Goal: Communication & Community: Connect with others

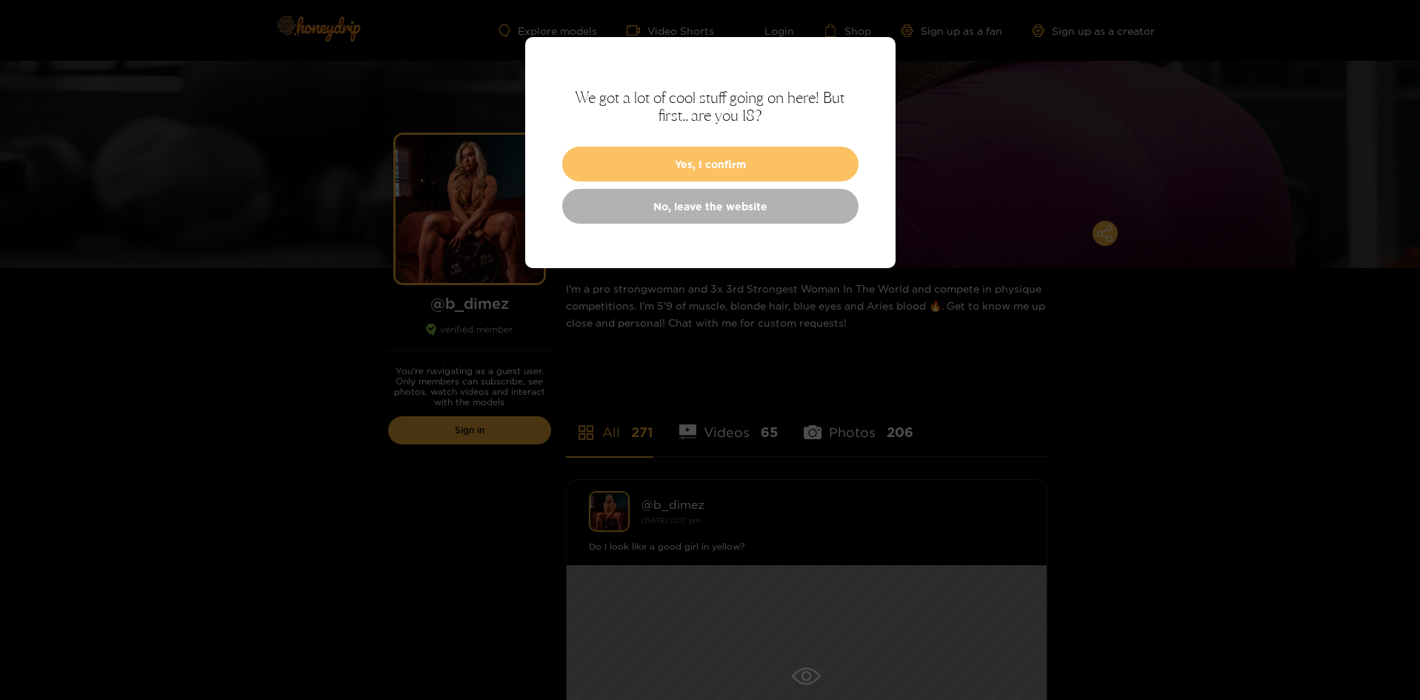
click at [764, 163] on button "Yes, I confirm" at bounding box center [710, 164] width 296 height 35
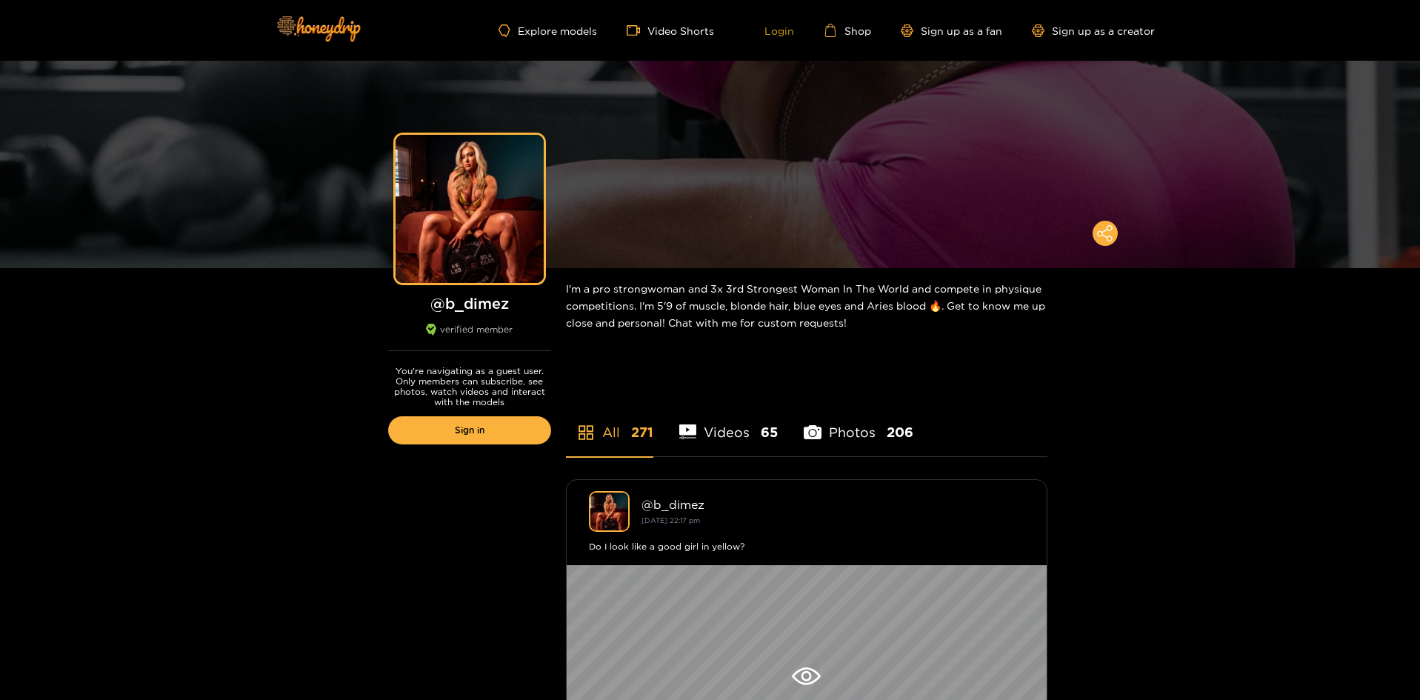
click at [781, 31] on link "Login" at bounding box center [769, 30] width 50 height 13
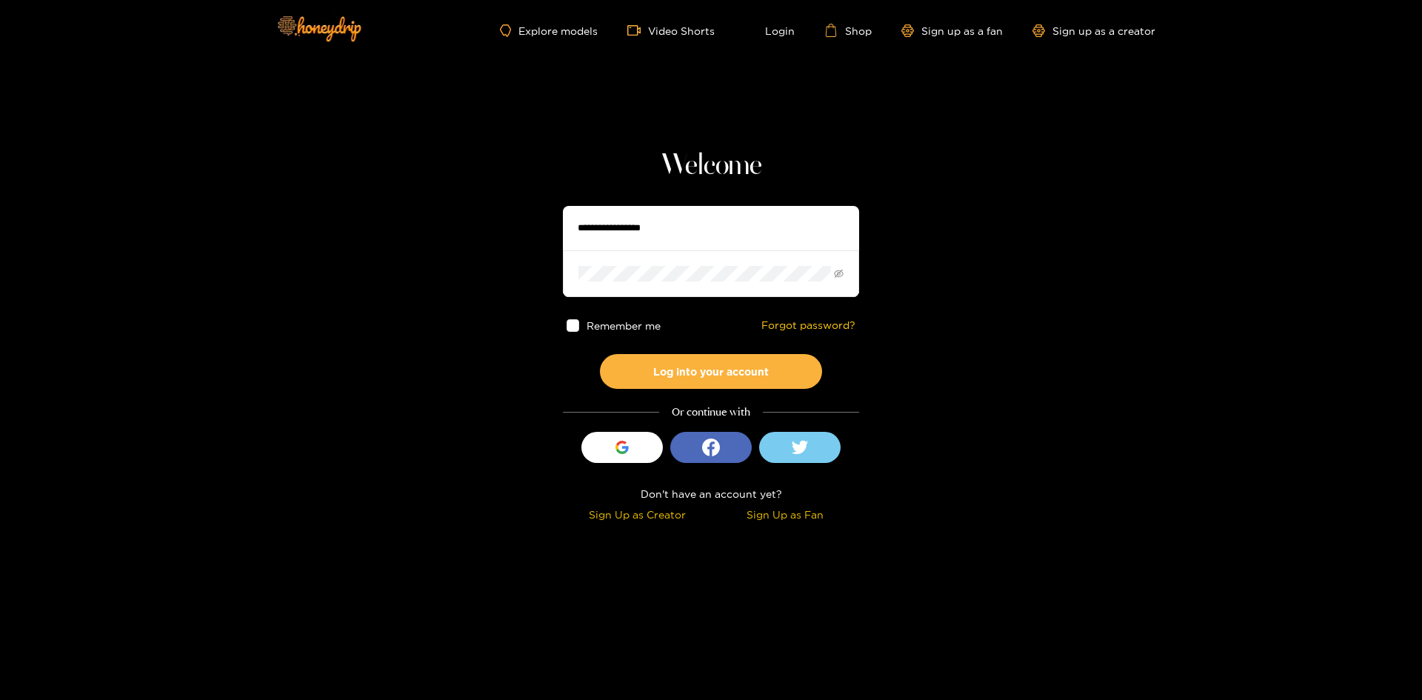
click at [770, 221] on input "text" at bounding box center [711, 228] width 296 height 44
type input "*******"
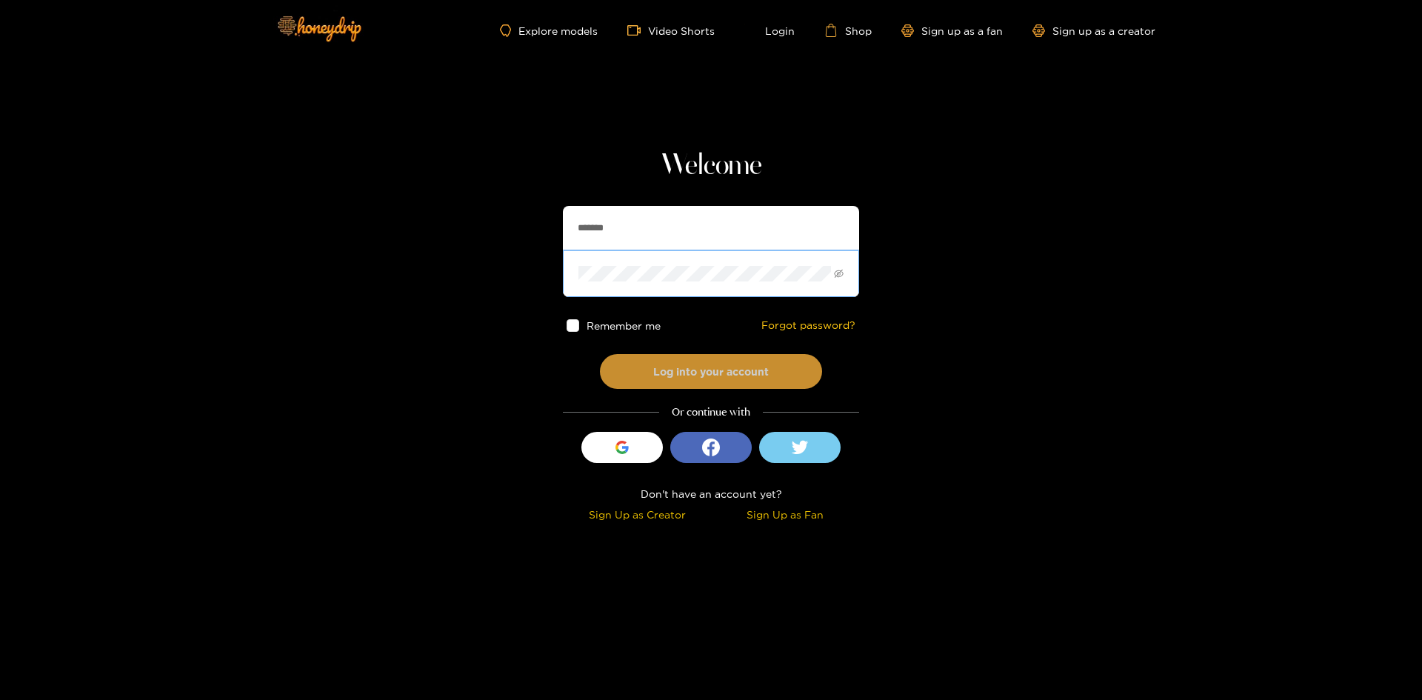
click at [678, 370] on button "Log into your account" at bounding box center [711, 371] width 222 height 35
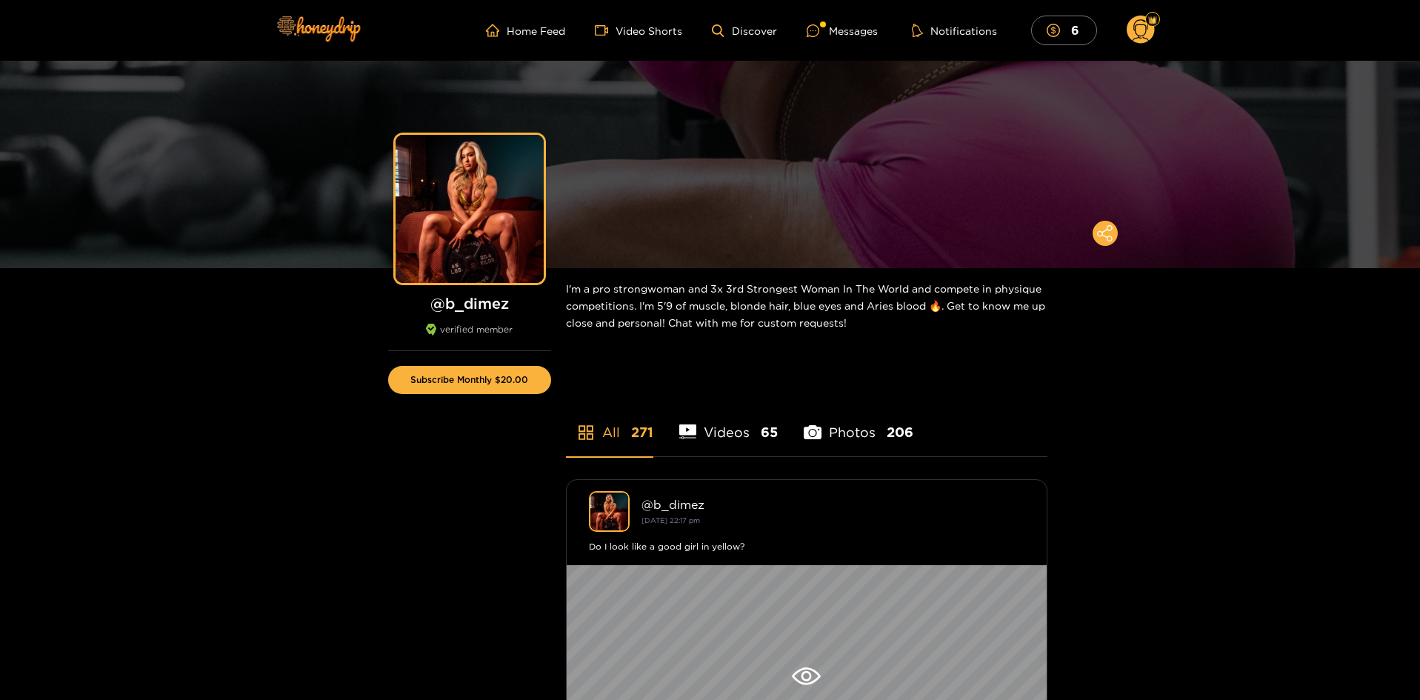
click at [858, 42] on ul "Home Feed Video Shorts Discover Messages Notifications 6" at bounding box center [820, 31] width 668 height 30
click at [854, 34] on div "Messages" at bounding box center [842, 30] width 71 height 17
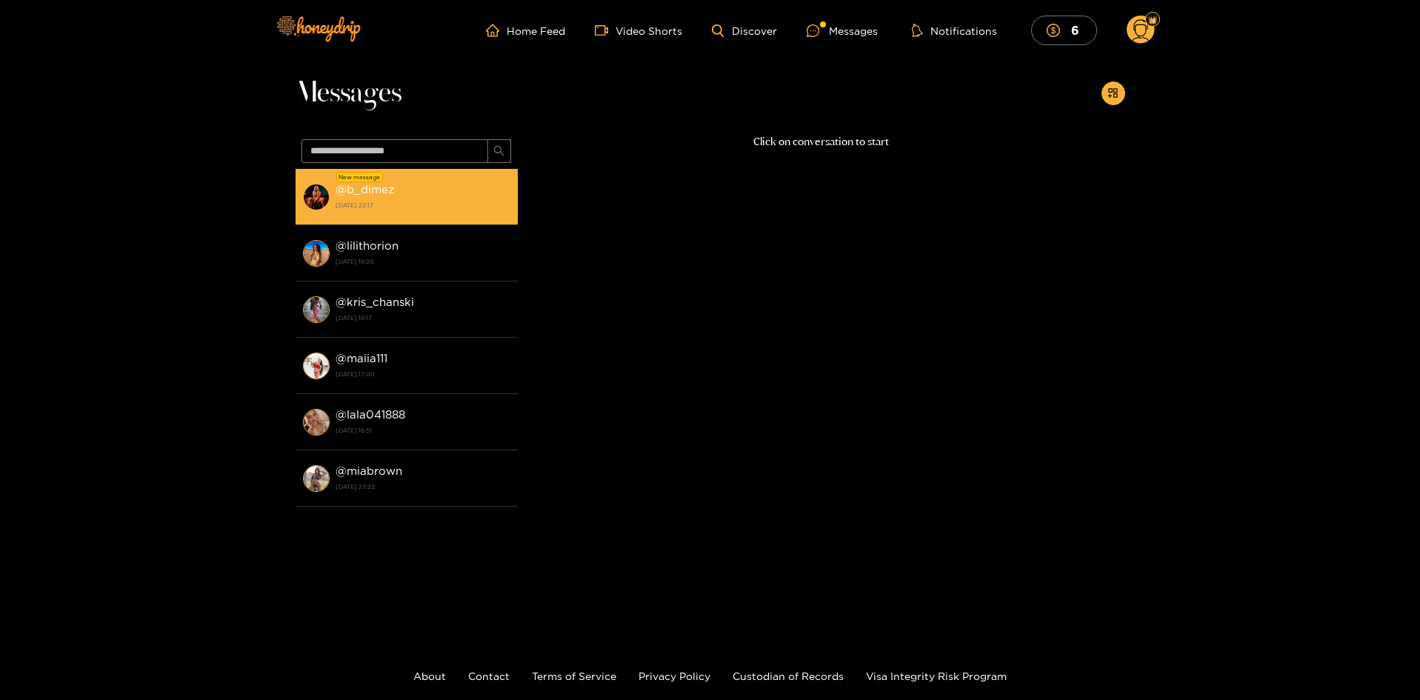
click at [444, 189] on div "@ b_dimez [DATE] 22:17" at bounding box center [422, 196] width 175 height 33
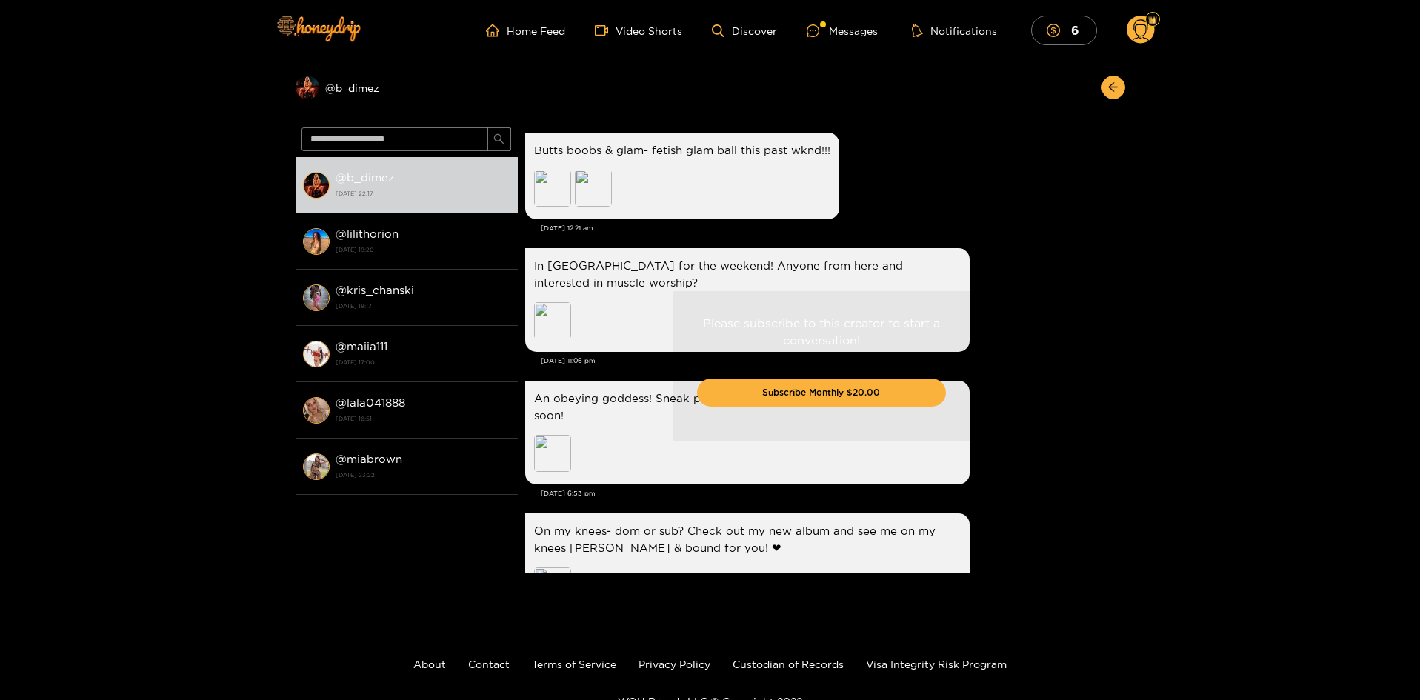
scroll to position [2555, 0]
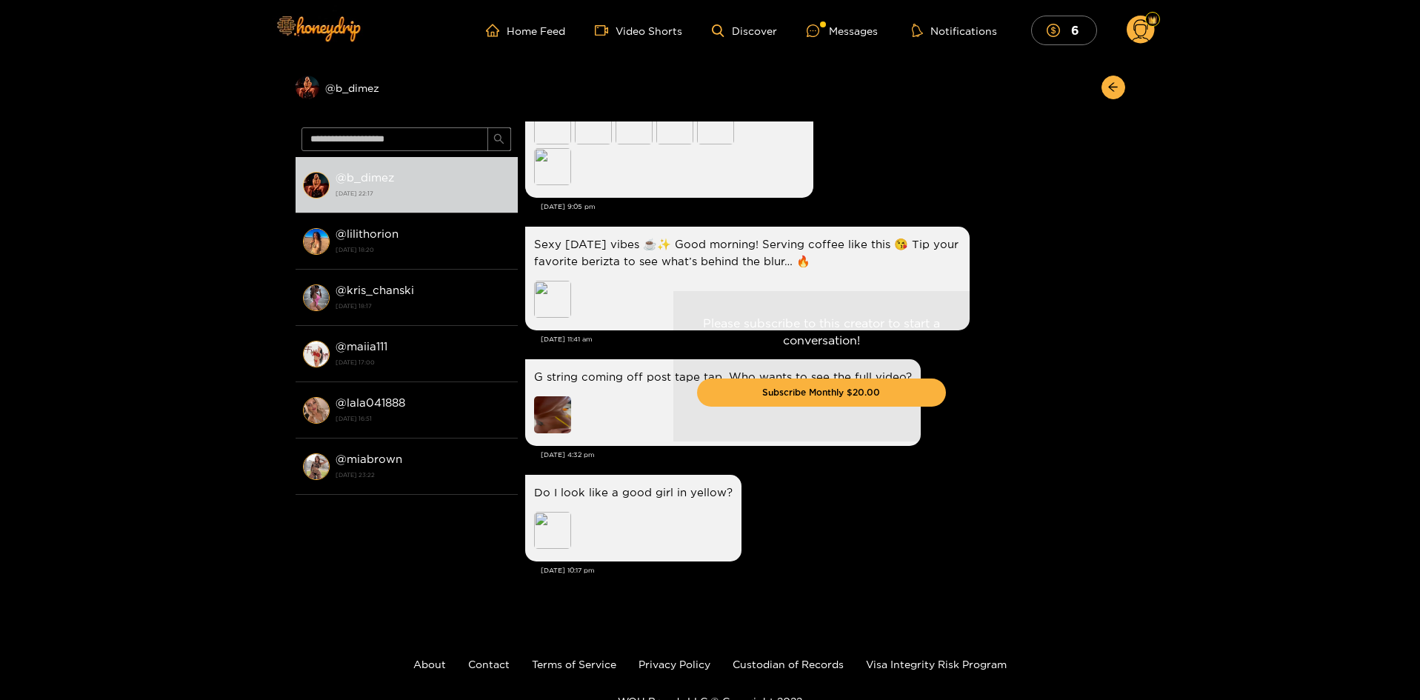
drag, startPoint x: 1123, startPoint y: 507, endPoint x: 1119, endPoint y: 422, distance: 84.5
click at [1119, 422] on div "Please subscribe to this creator to start a conversation! Subscribe Monthly $20…" at bounding box center [821, 366] width 607 height 490
click at [1154, 39] on icon at bounding box center [1140, 31] width 28 height 30
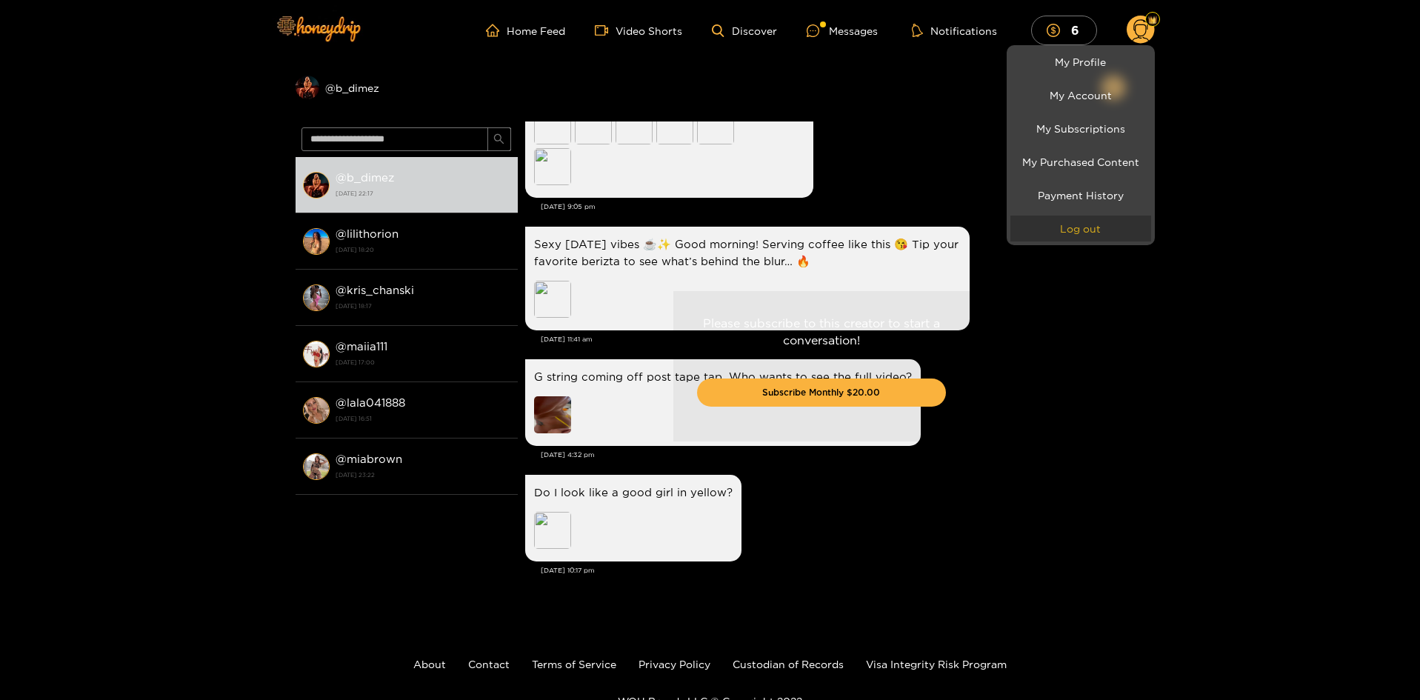
click at [1089, 226] on button "Log out" at bounding box center [1080, 229] width 141 height 26
